Goal: Transaction & Acquisition: Book appointment/travel/reservation

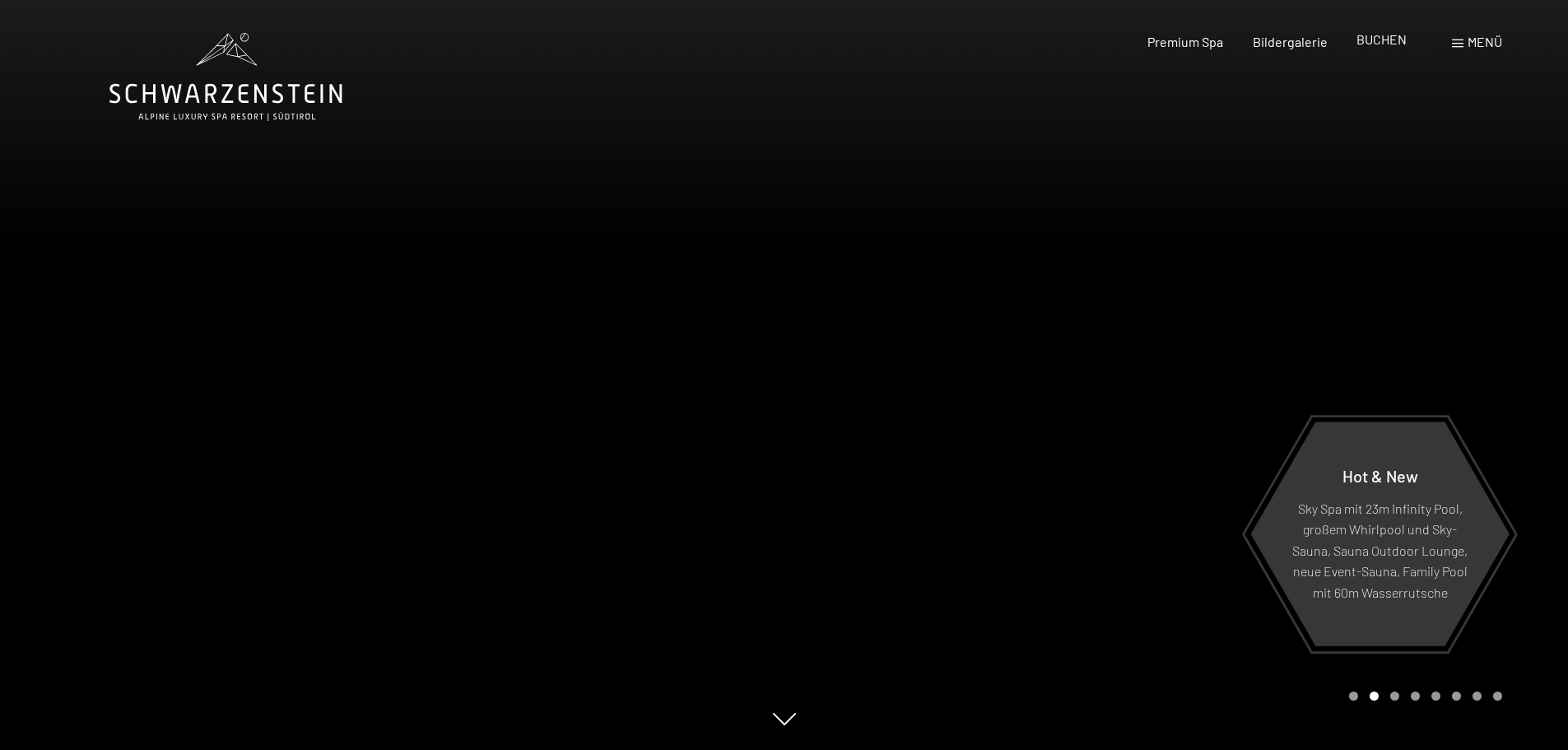
click at [1356, 41] on span "BUCHEN" at bounding box center [1381, 39] width 50 height 16
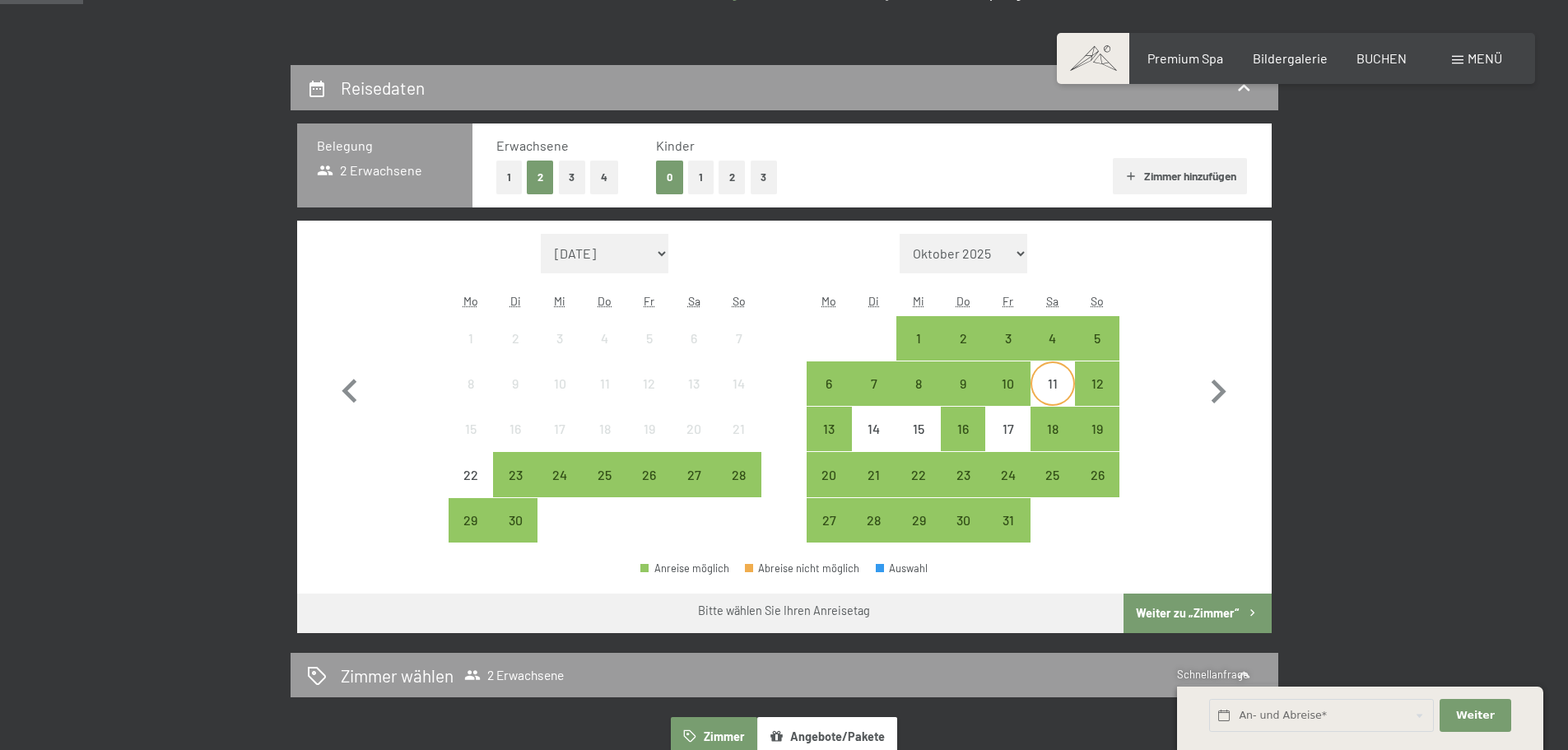
scroll to position [329, 0]
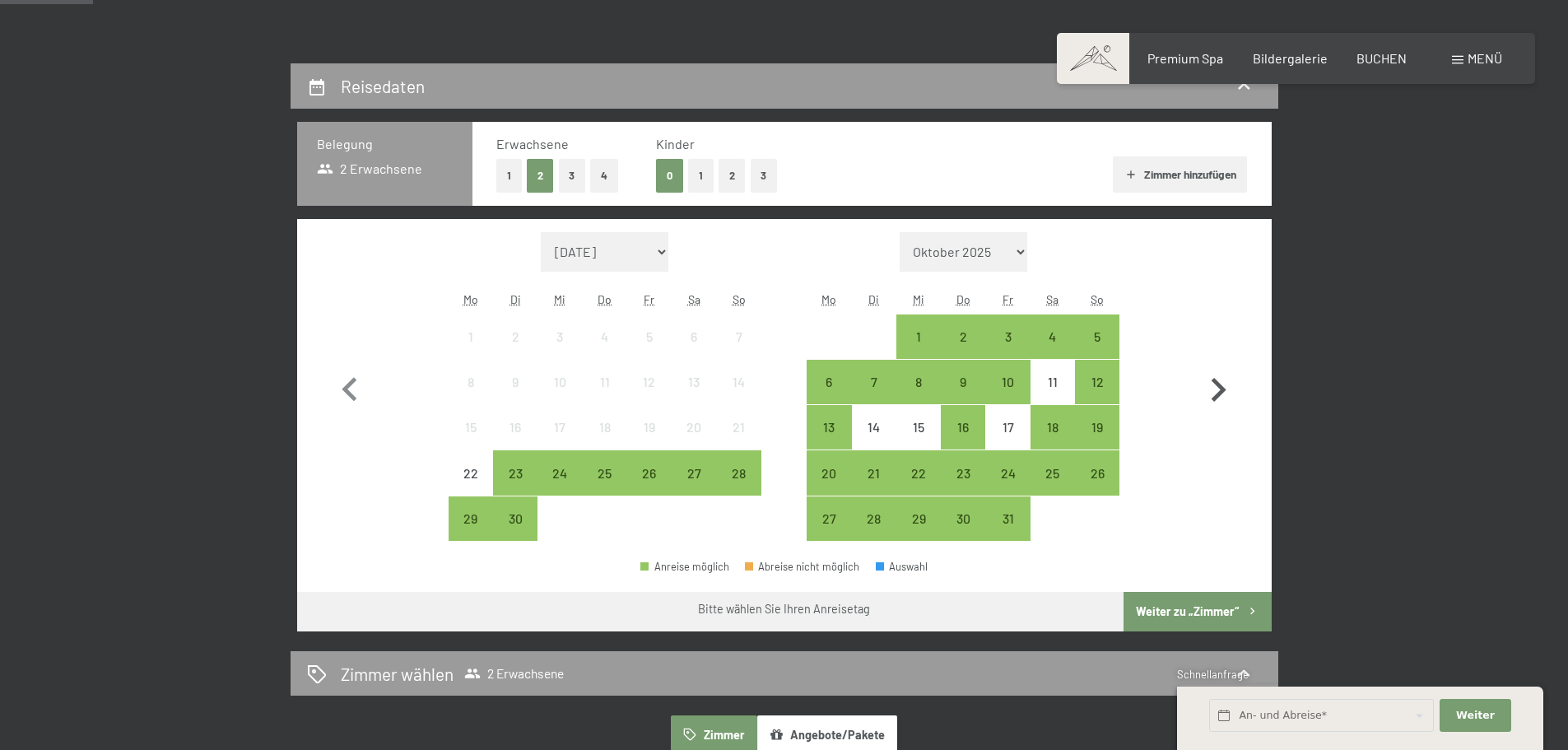
click at [1222, 392] on icon "button" at bounding box center [1219, 389] width 15 height 24
select select "2025-10-01"
select select "2025-11-01"
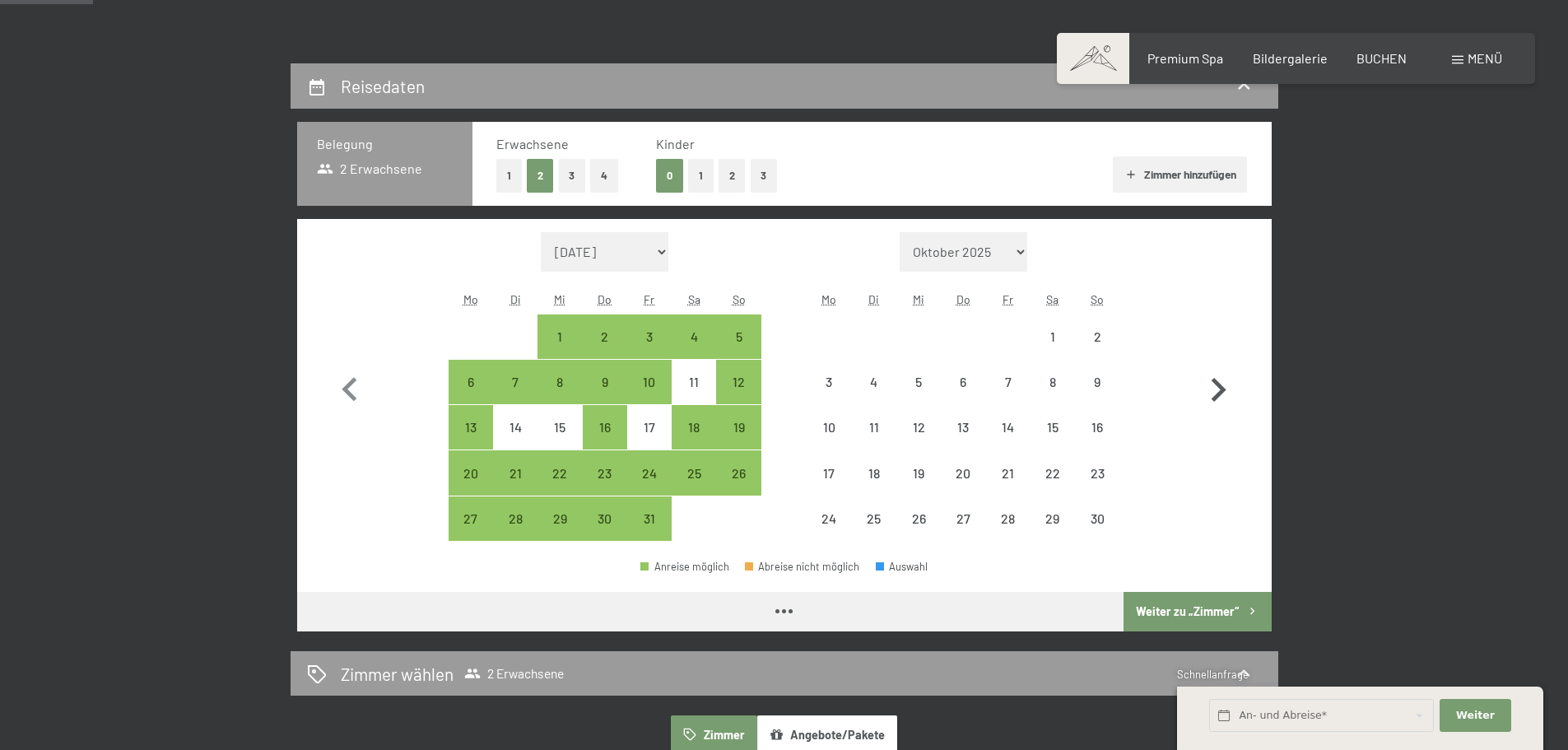
click at [1222, 392] on icon "button" at bounding box center [1219, 389] width 15 height 24
select select "2025-11-01"
select select "2025-12-01"
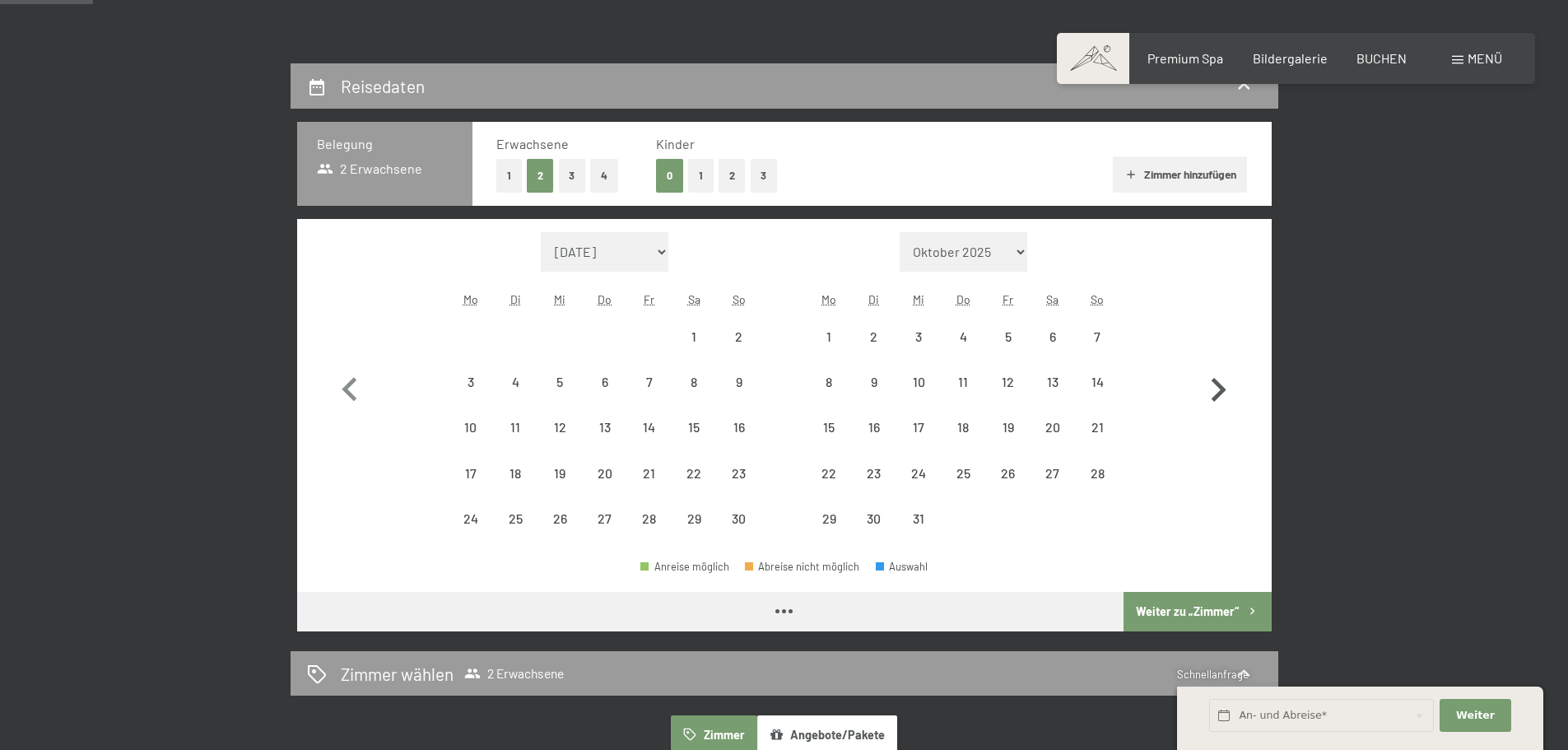
click at [1222, 392] on icon "button" at bounding box center [1219, 389] width 15 height 24
select select "2026-01-01"
select select "2026-02-01"
select select "2026-01-01"
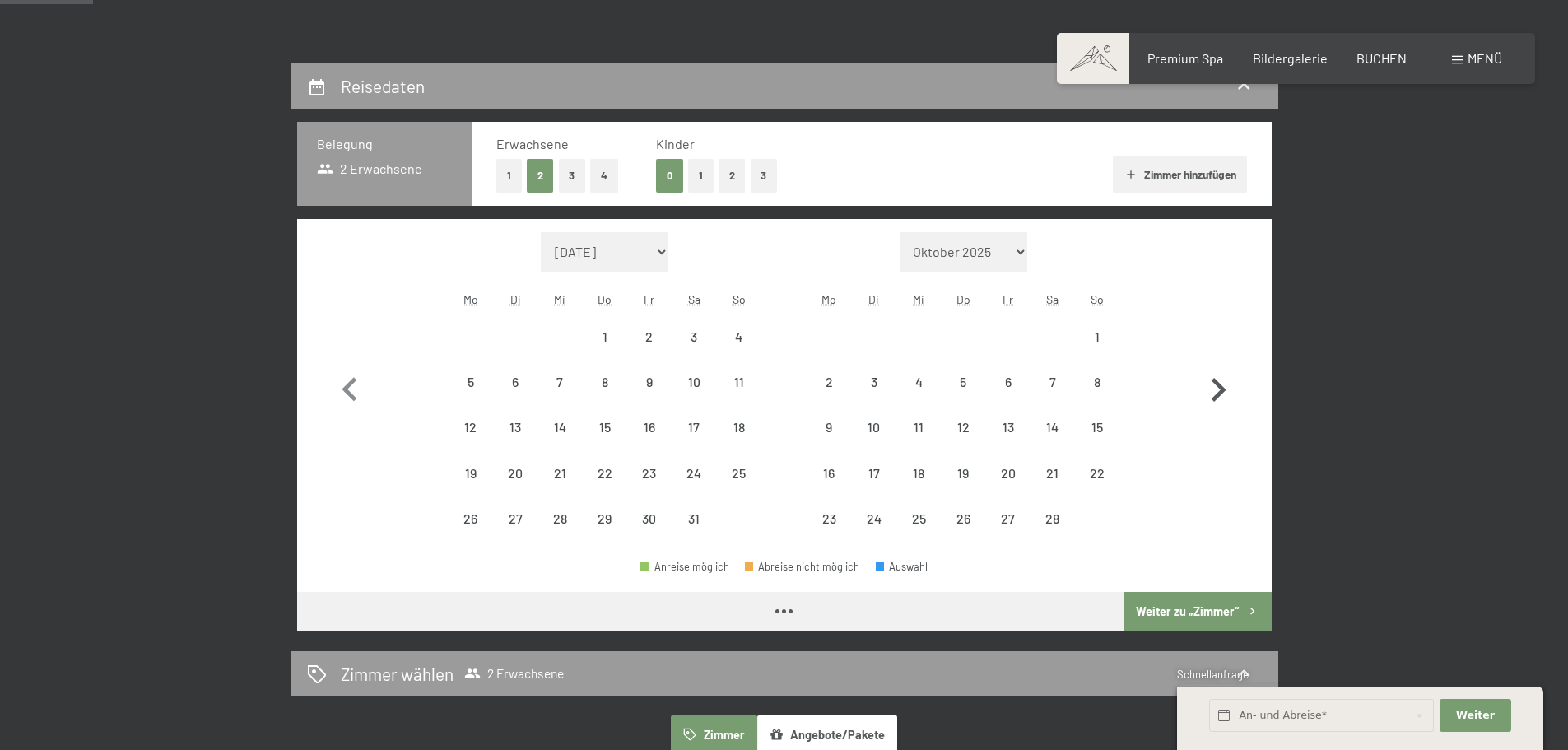
select select "2026-02-01"
select select "2026-01-01"
select select "2026-02-01"
select select "2026-01-01"
select select "2026-02-01"
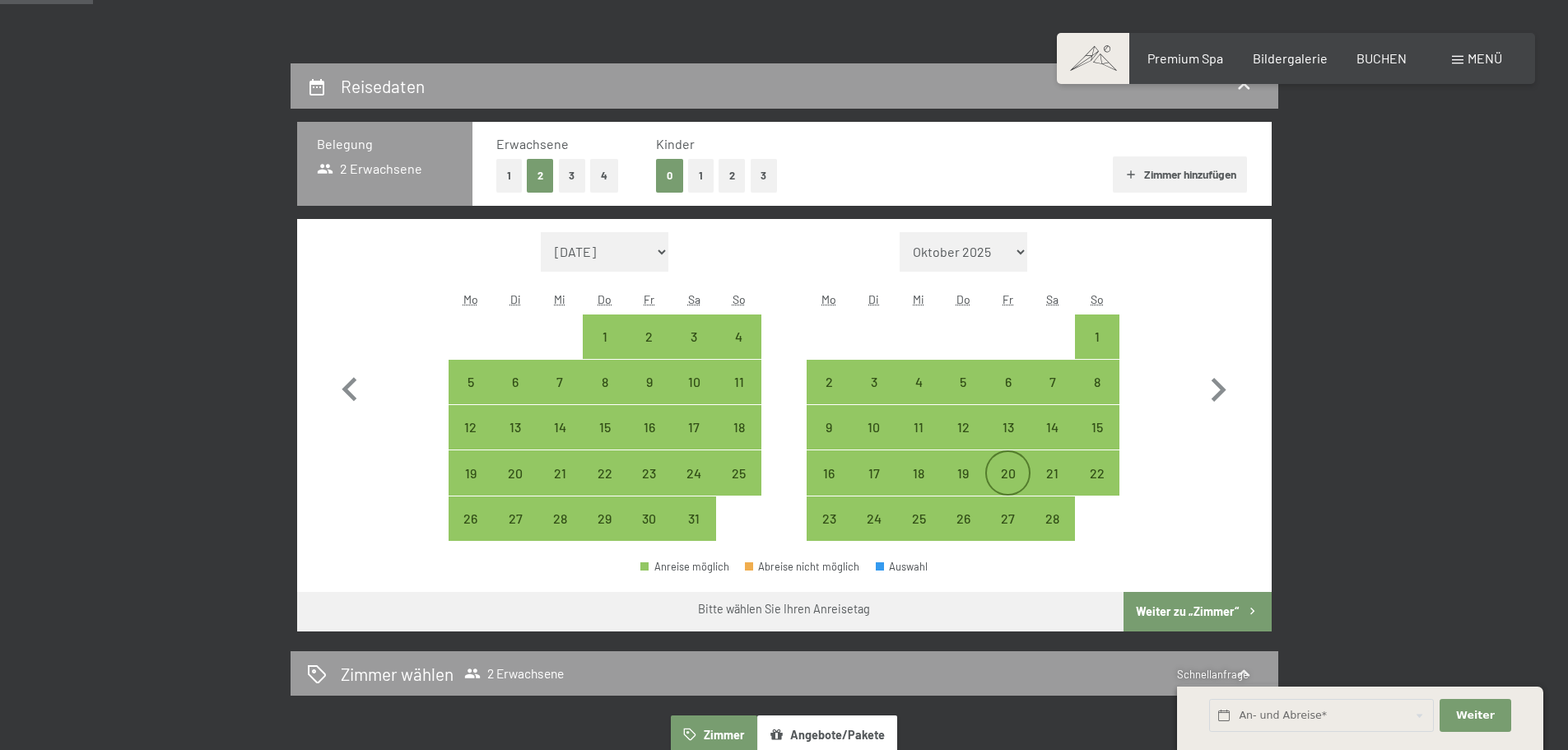
click at [1006, 476] on div "20" at bounding box center [1008, 488] width 41 height 41
select select "2026-01-01"
select select "2026-02-01"
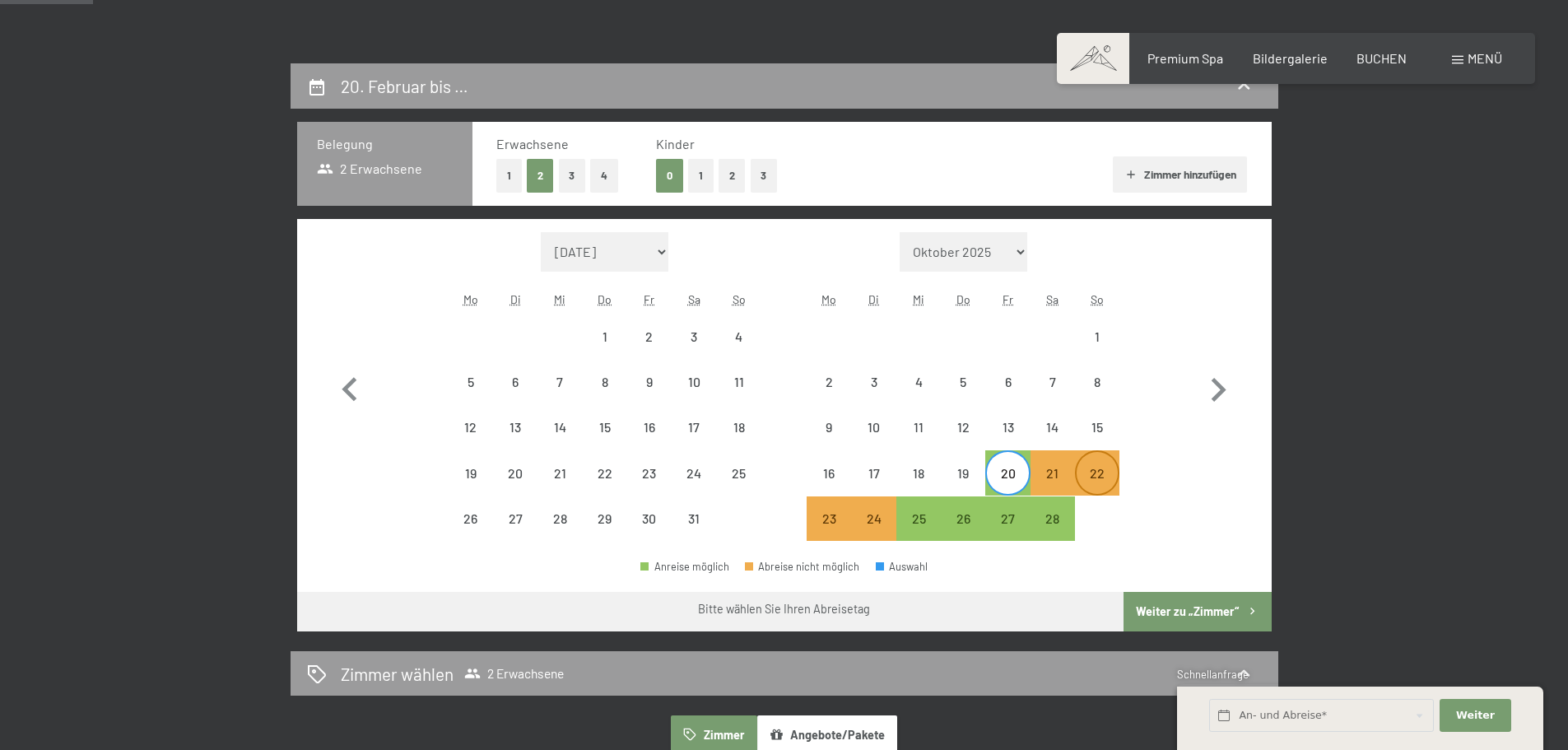
click at [1108, 475] on div "22" at bounding box center [1098, 488] width 41 height 41
select select "2026-01-01"
select select "2026-02-01"
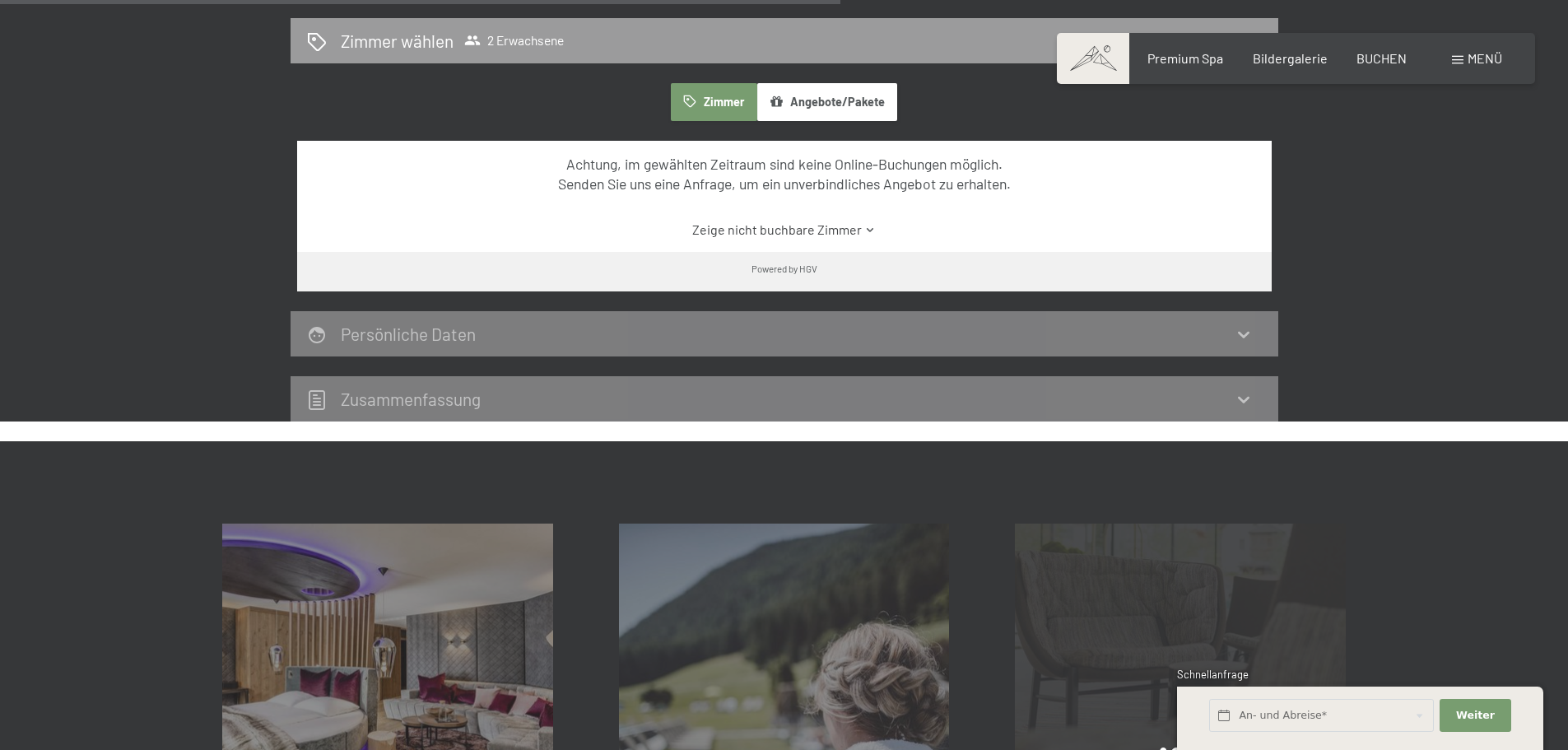
scroll to position [741, 0]
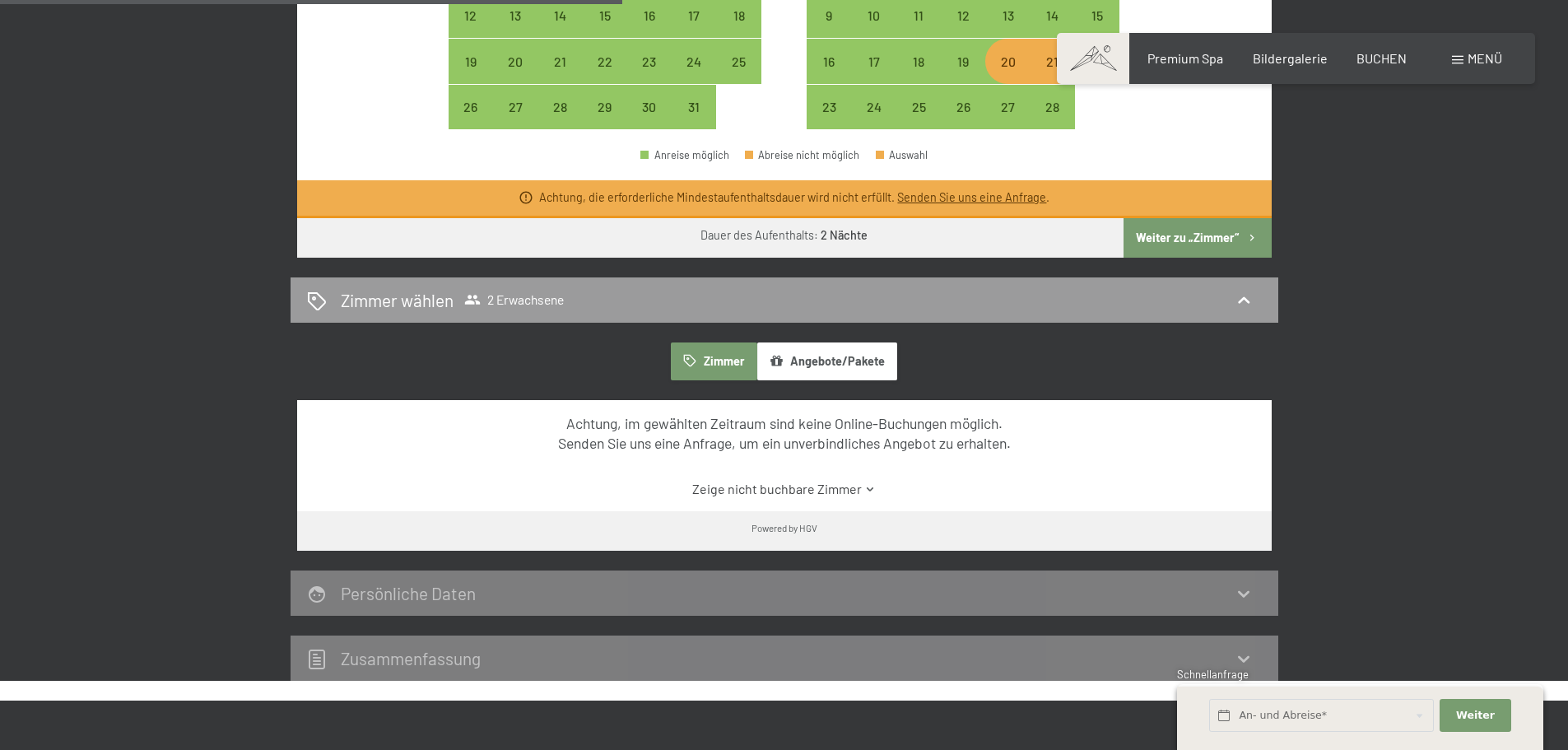
click at [715, 369] on button "Zimmer" at bounding box center [714, 362] width 86 height 38
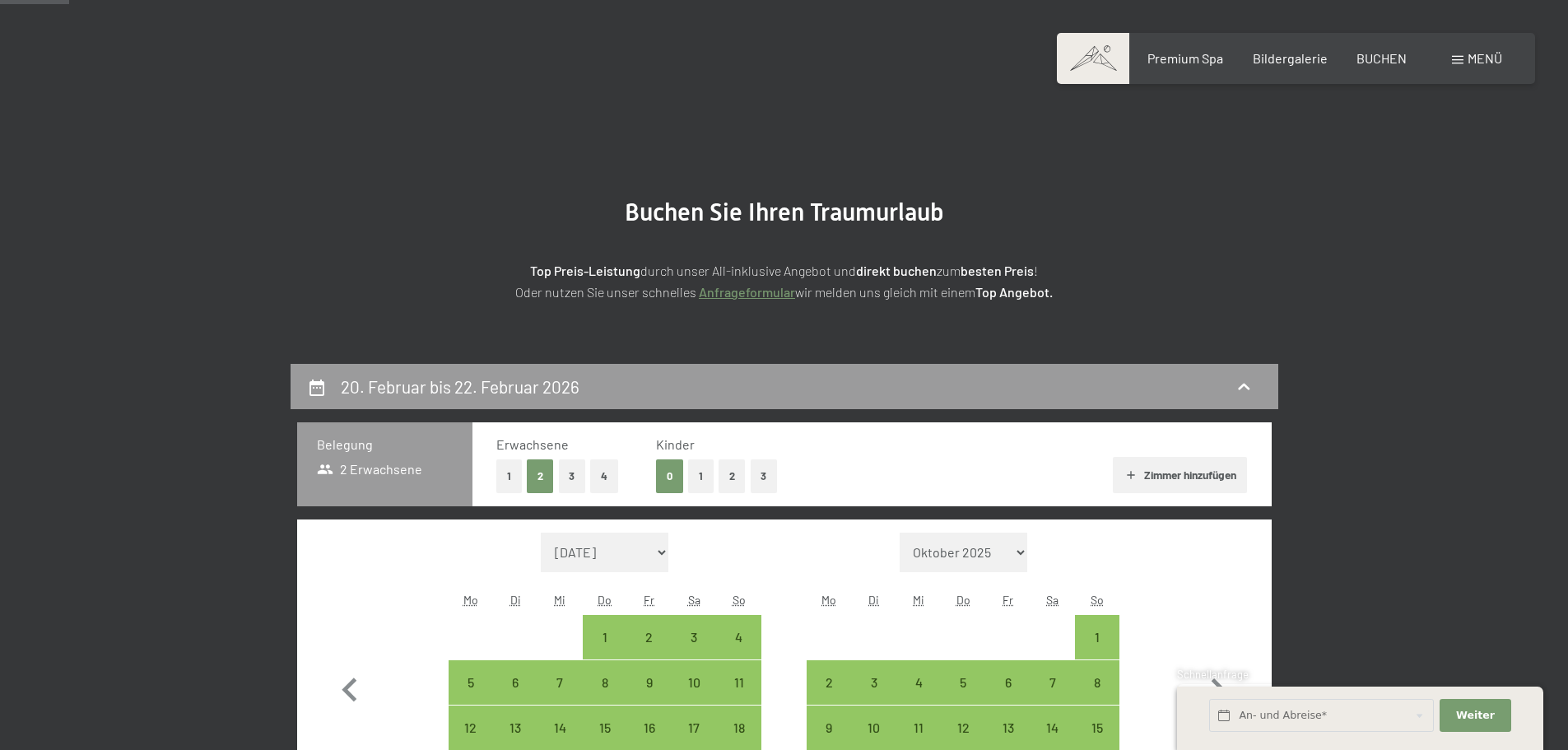
scroll to position [0, 0]
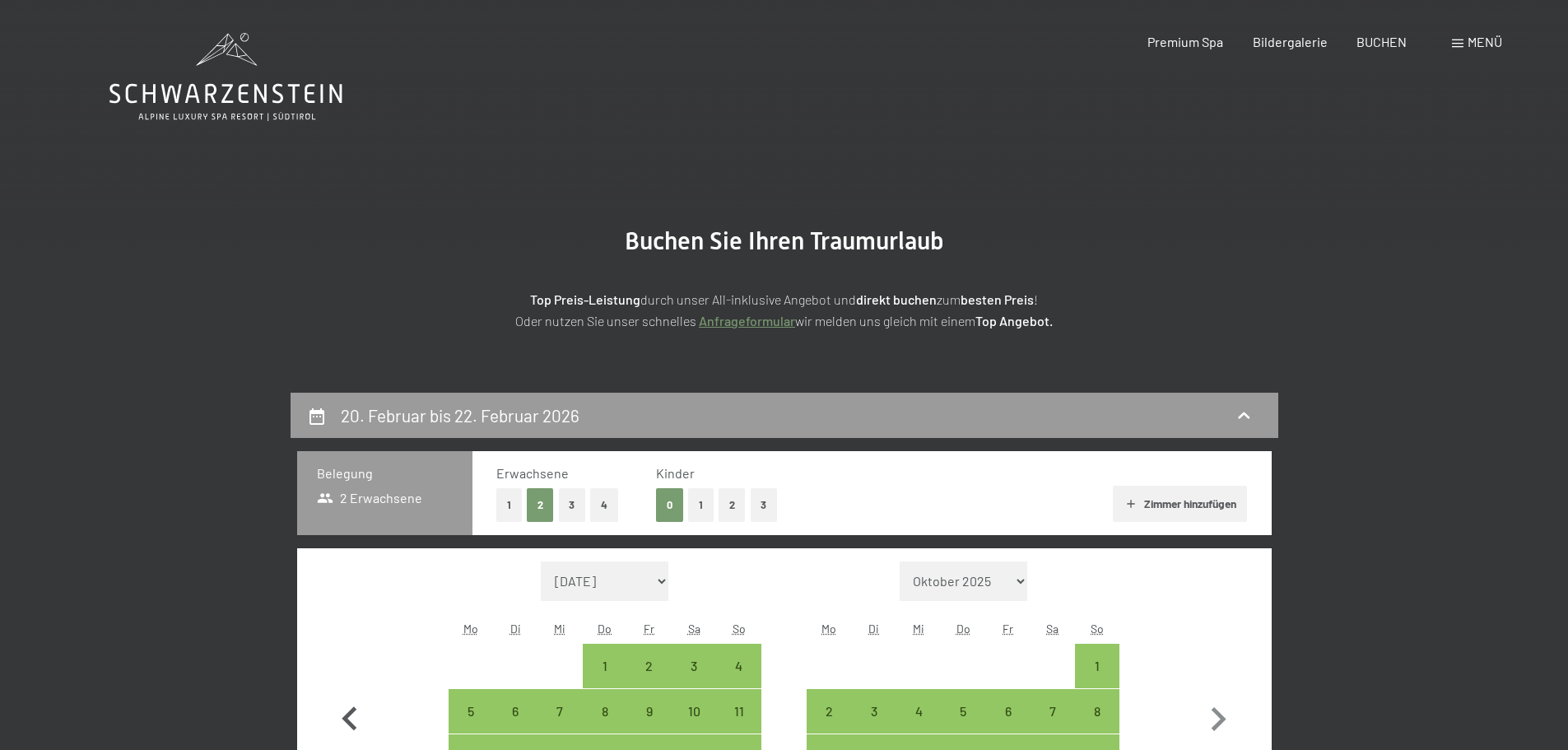
click at [358, 713] on icon "button" at bounding box center [349, 719] width 47 height 47
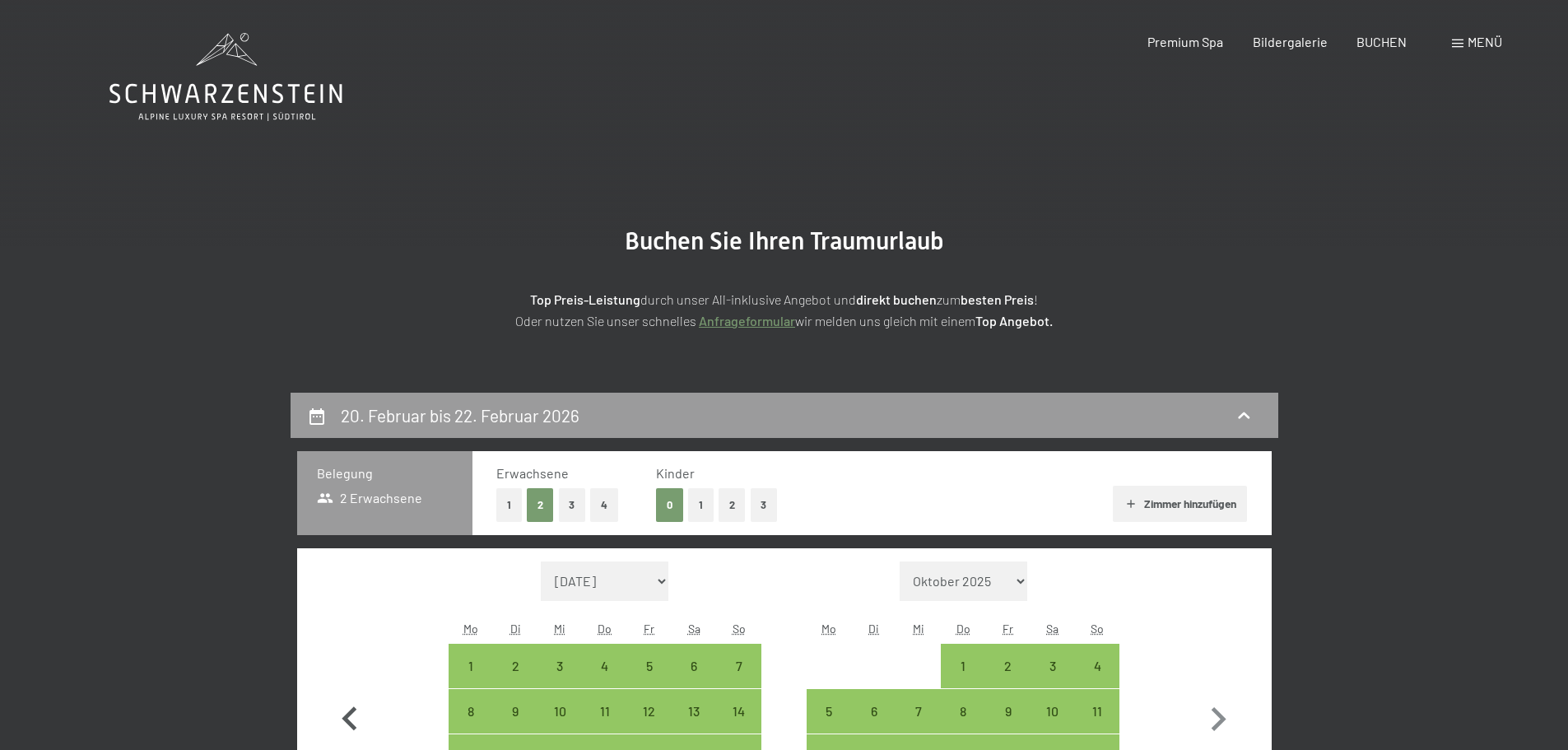
click at [358, 713] on icon "button" at bounding box center [349, 719] width 47 height 47
select select "2025-11-01"
select select "2025-12-01"
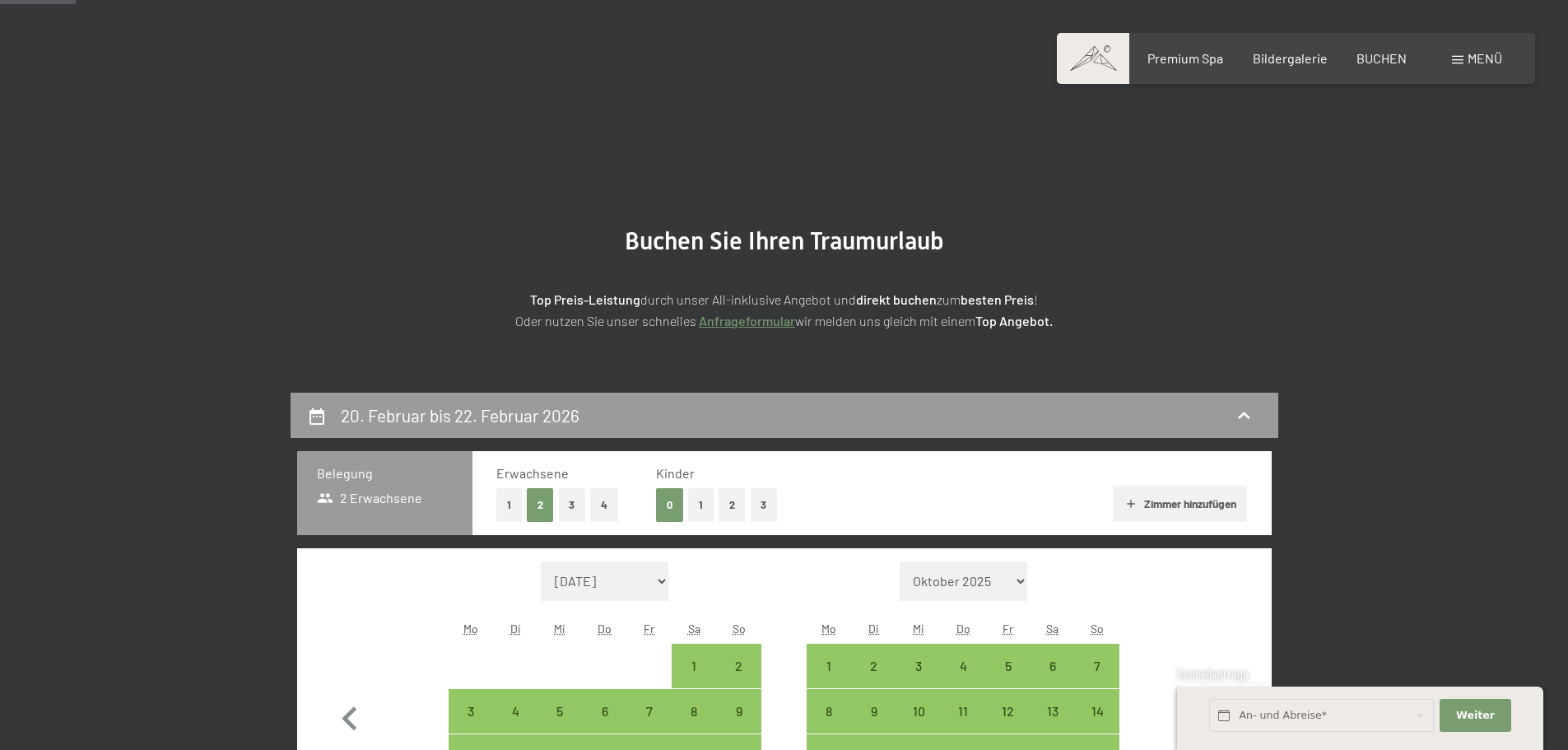
scroll to position [494, 0]
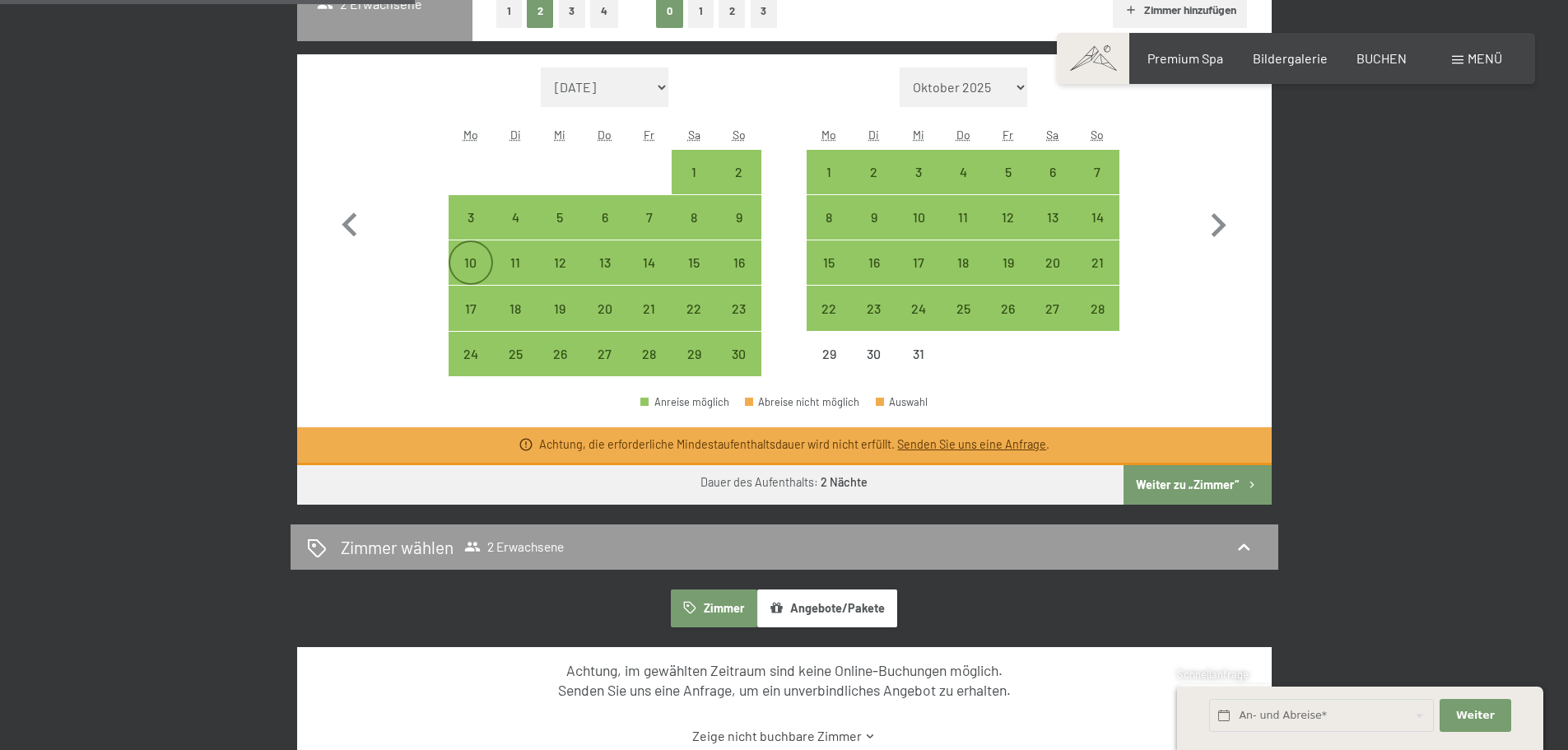
click at [479, 261] on div "10" at bounding box center [471, 277] width 41 height 41
select select "2025-11-01"
select select "2025-12-01"
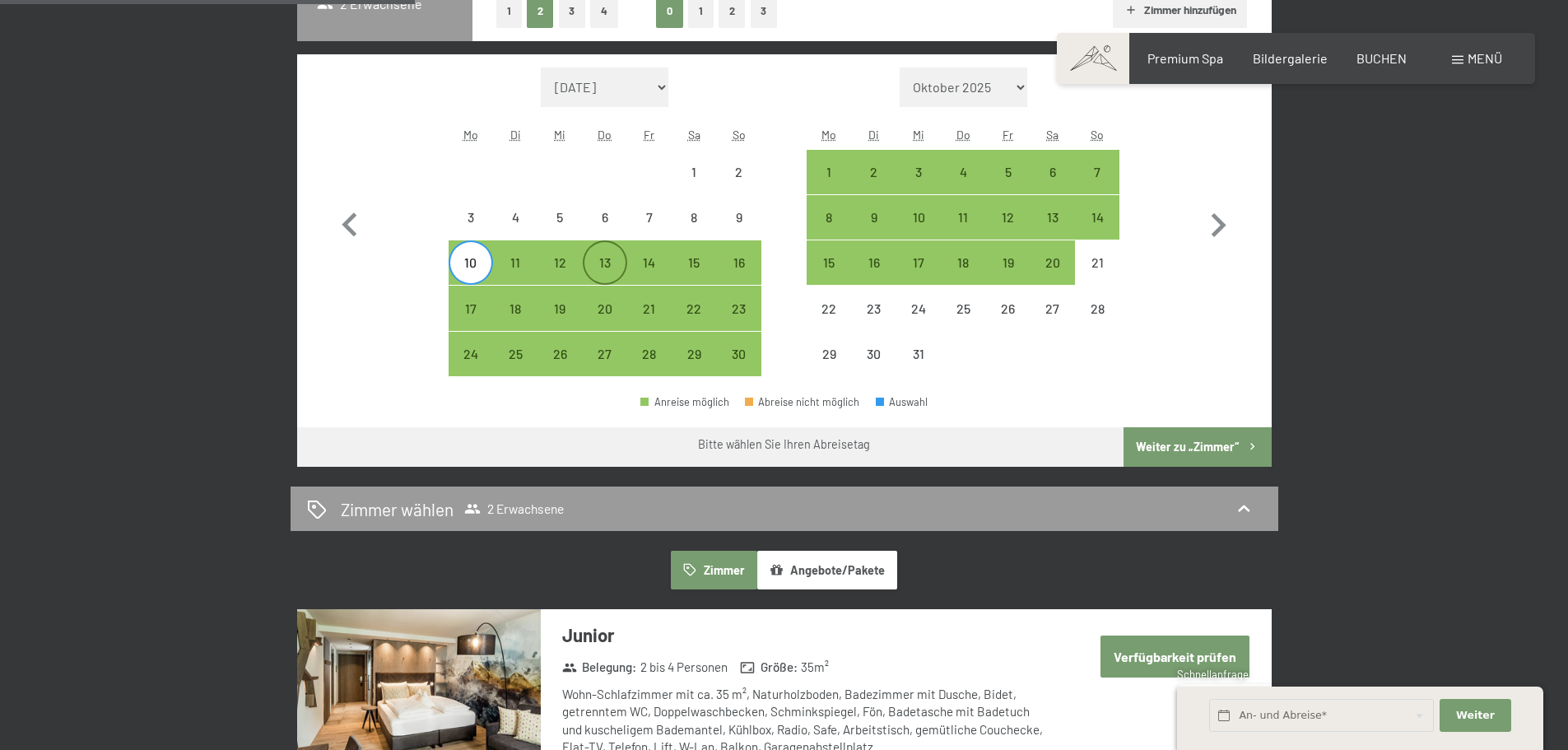
click at [591, 271] on div "13" at bounding box center [605, 277] width 41 height 41
select select "2025-11-01"
select select "2025-12-01"
